Goal: Download file/media

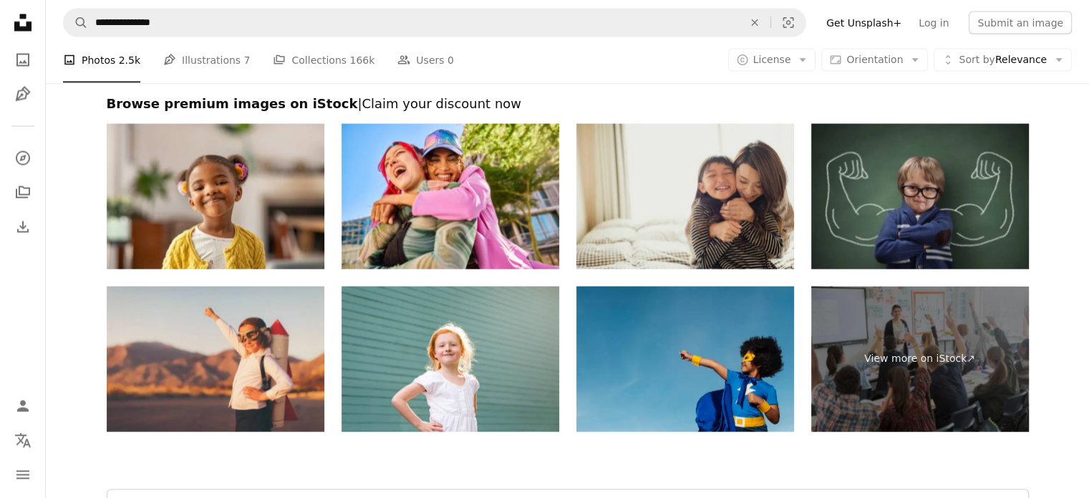
scroll to position [2864, 0]
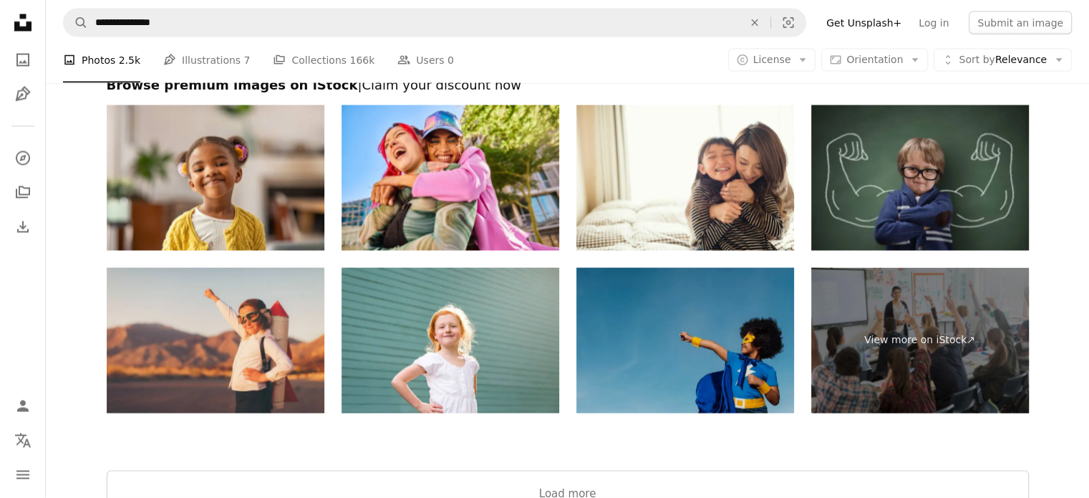
click at [725, 347] on img at bounding box center [685, 340] width 218 height 145
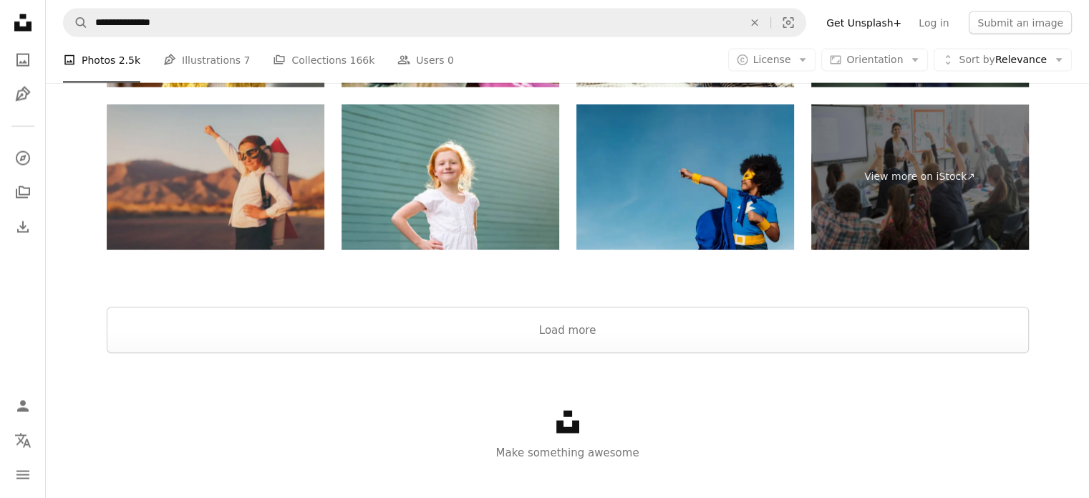
scroll to position [3048, 0]
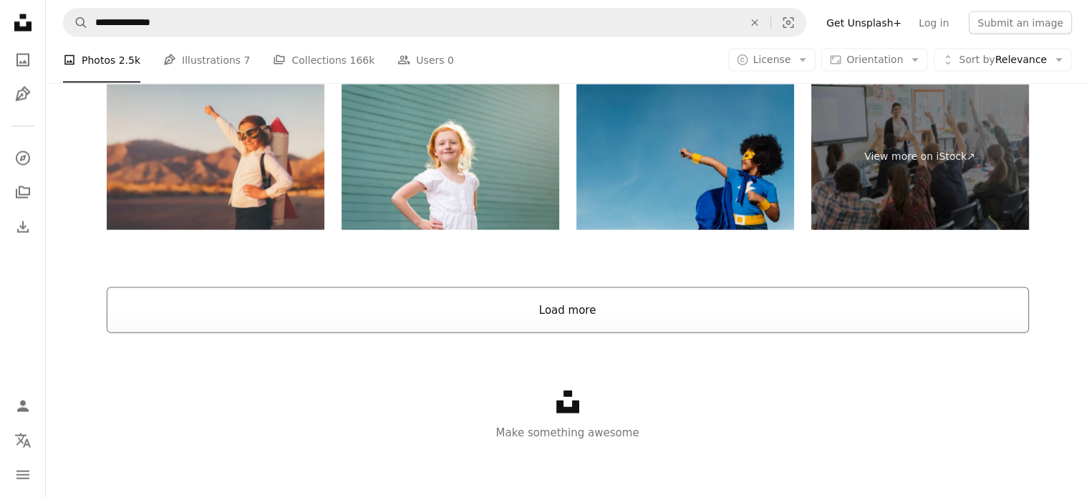
click at [589, 325] on button "Load more" at bounding box center [568, 310] width 922 height 46
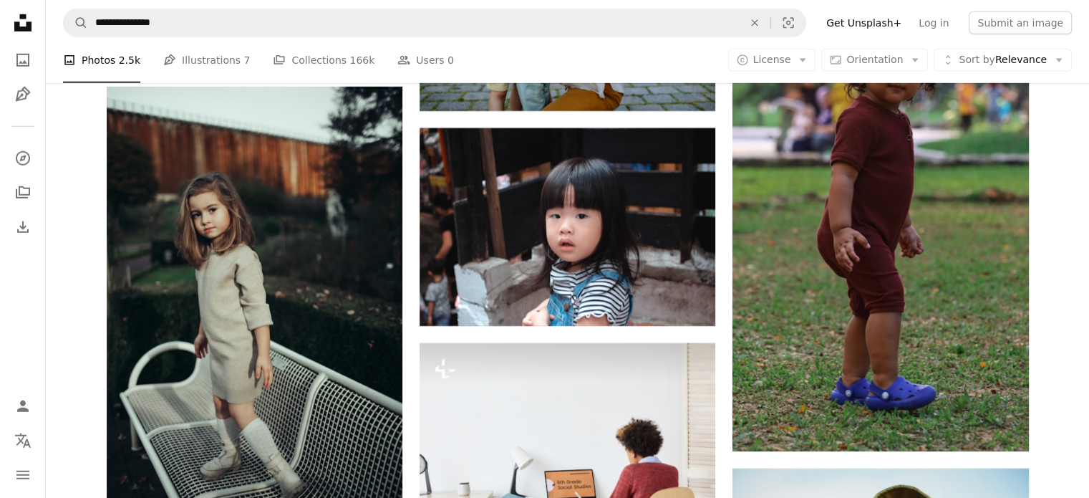
scroll to position [4336, 0]
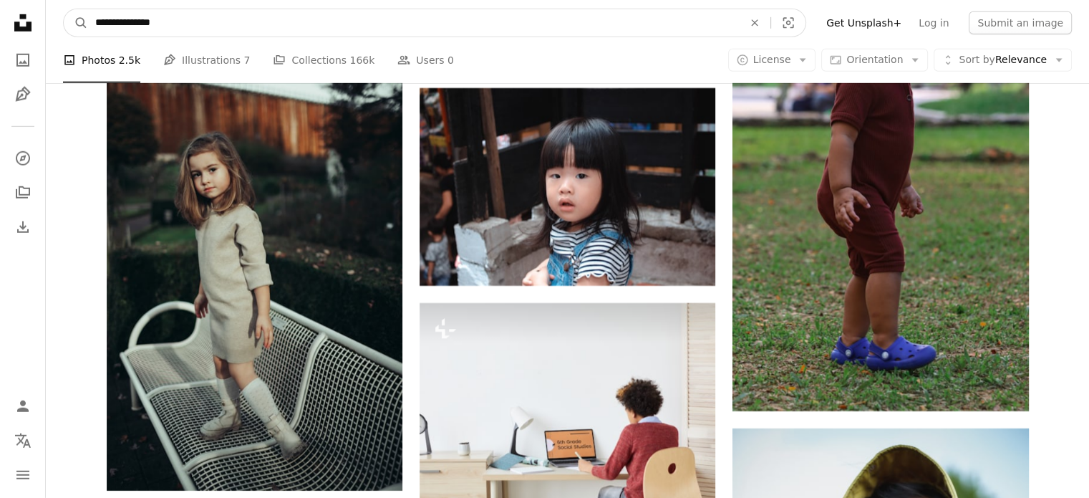
drag, startPoint x: 130, startPoint y: 26, endPoint x: 14, endPoint y: 14, distance: 115.9
type input "**********"
click at [64, 9] on button "A magnifying glass" at bounding box center [76, 22] width 24 height 27
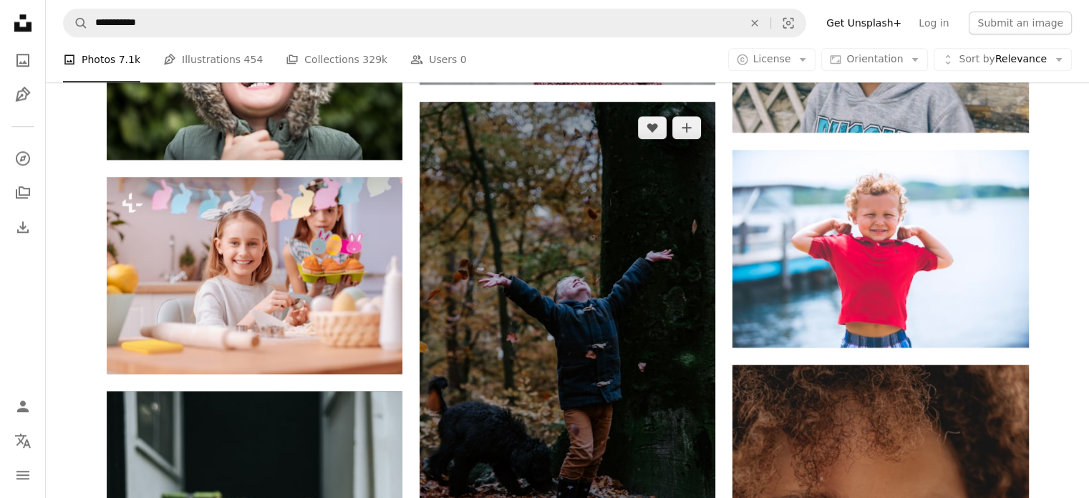
scroll to position [1432, 0]
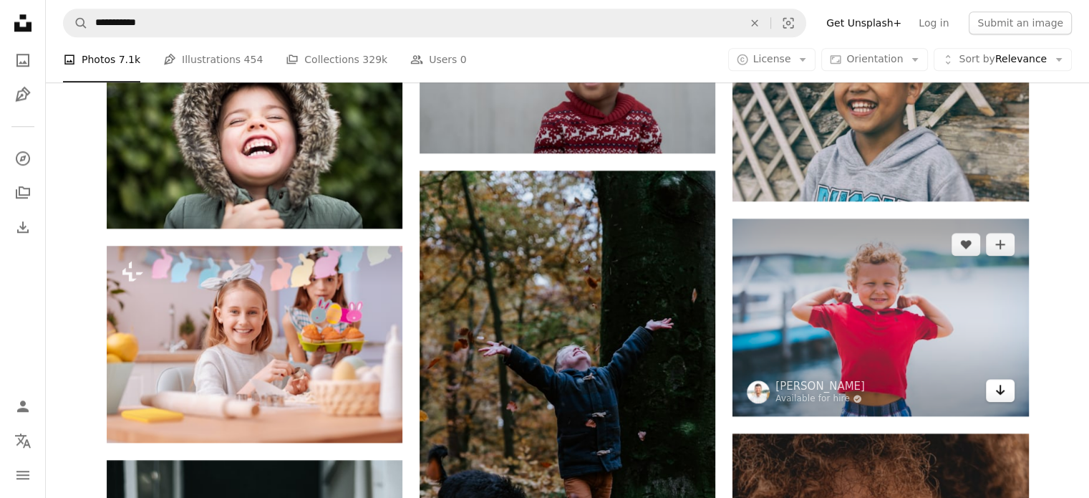
click at [1002, 390] on icon "Download" at bounding box center [999, 390] width 9 height 10
